Goal: Information Seeking & Learning: Find specific fact

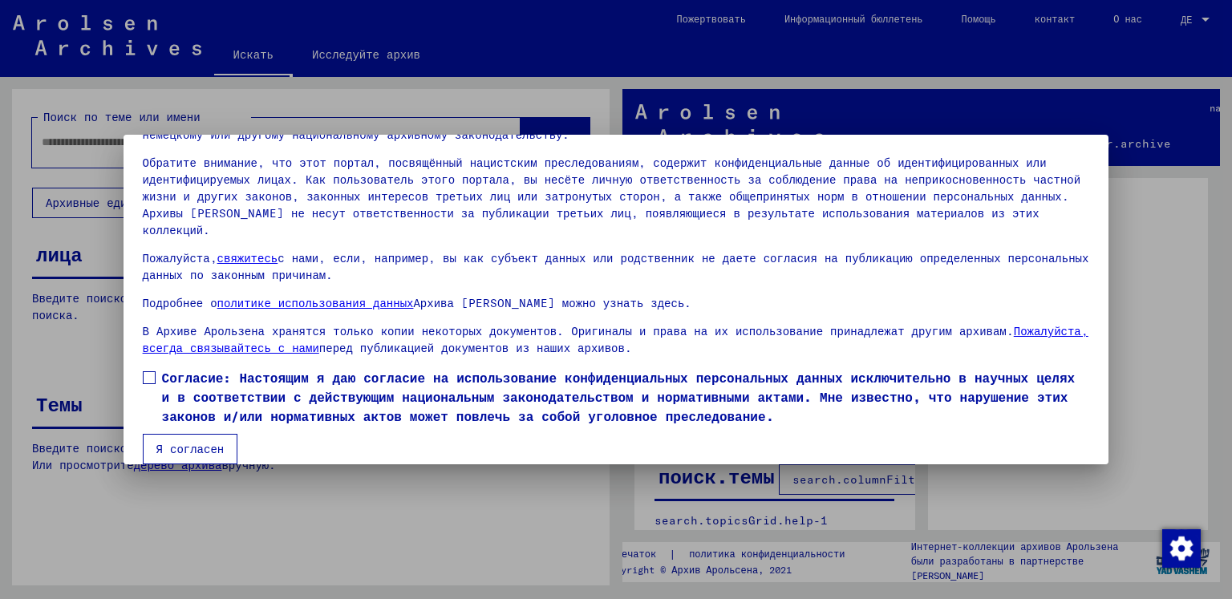
scroll to position [99, 0]
click at [149, 370] on span at bounding box center [149, 376] width 13 height 13
click at [98, 336] on div at bounding box center [616, 299] width 1232 height 599
click at [180, 440] on font "Я согласен" at bounding box center [190, 447] width 68 height 14
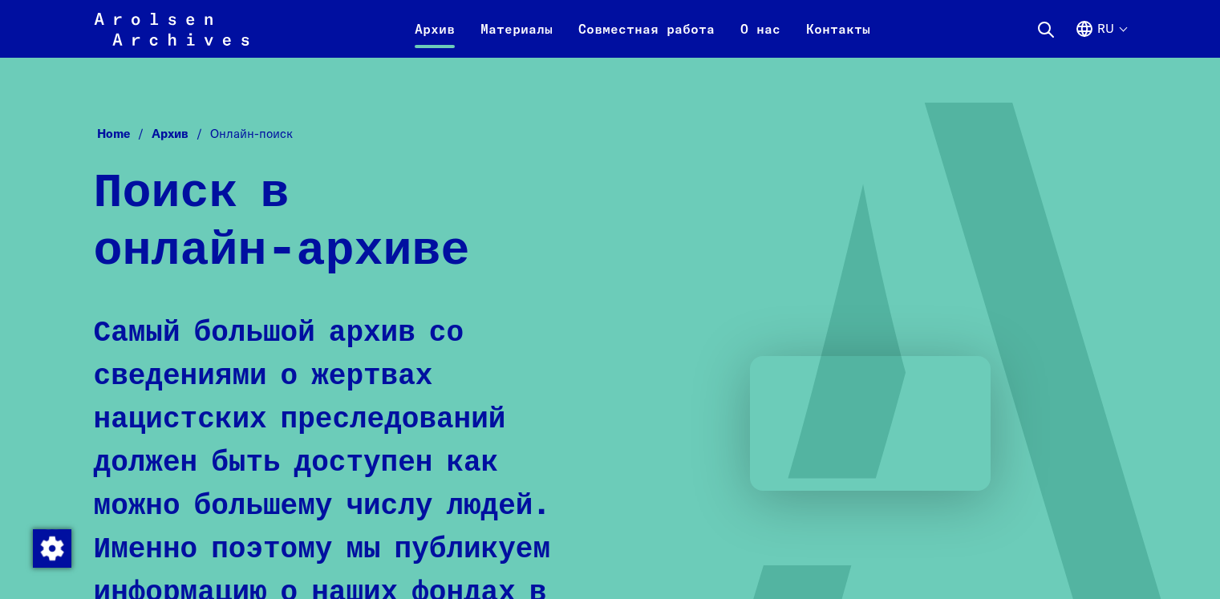
scroll to position [1166, 0]
